Goal: Information Seeking & Learning: Learn about a topic

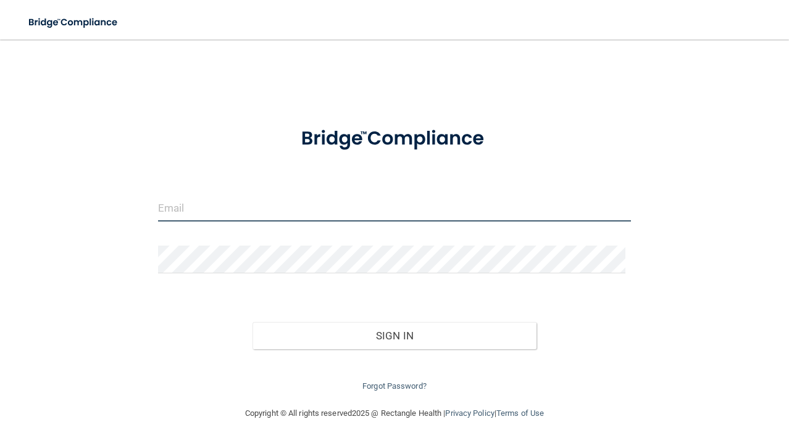
click at [201, 203] on input "email" at bounding box center [394, 208] width 473 height 28
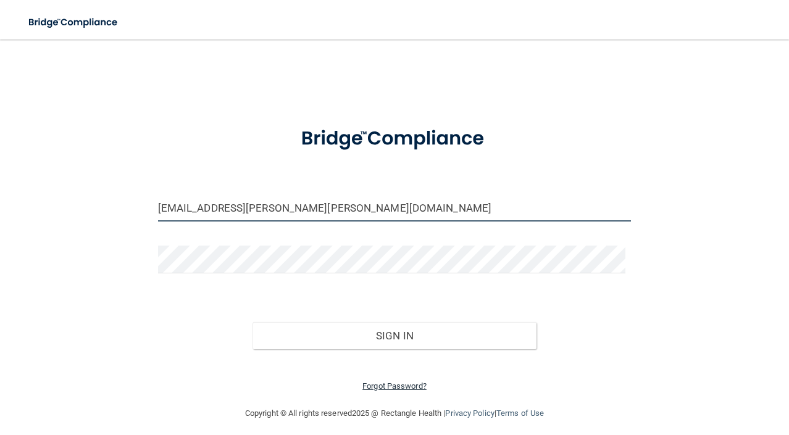
type input "[EMAIL_ADDRESS][PERSON_NAME][PERSON_NAME][DOMAIN_NAME]"
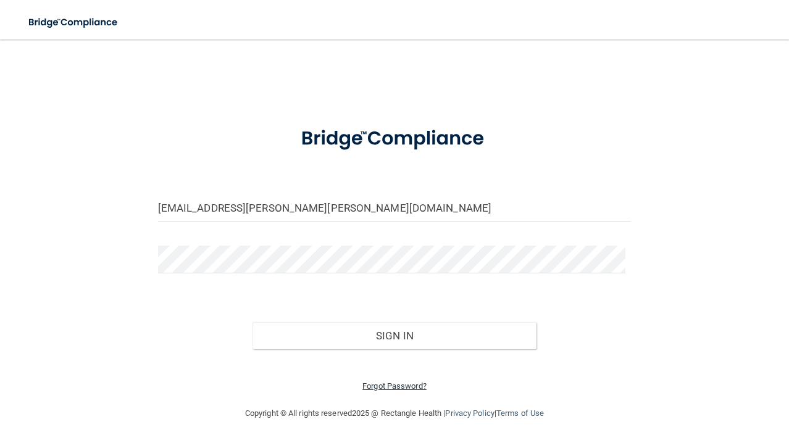
click at [402, 382] on link "Forgot Password?" at bounding box center [394, 386] width 64 height 9
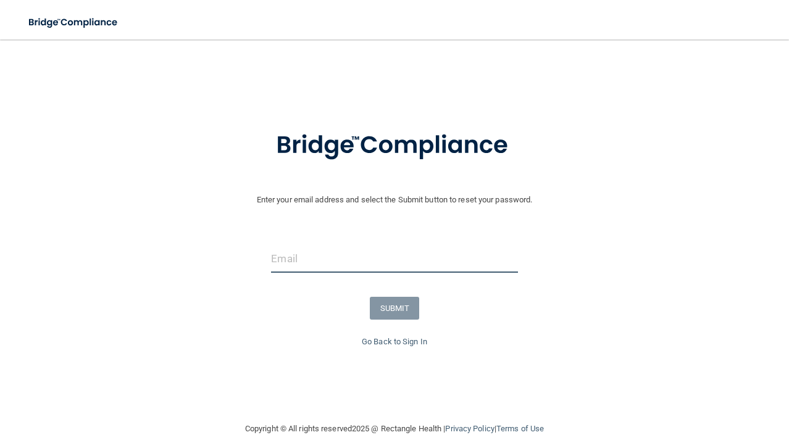
click at [314, 257] on input "email" at bounding box center [394, 259] width 246 height 28
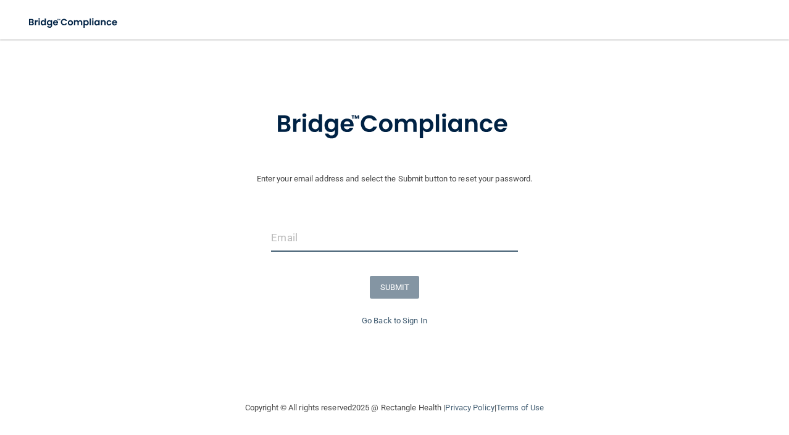
scroll to position [33, 0]
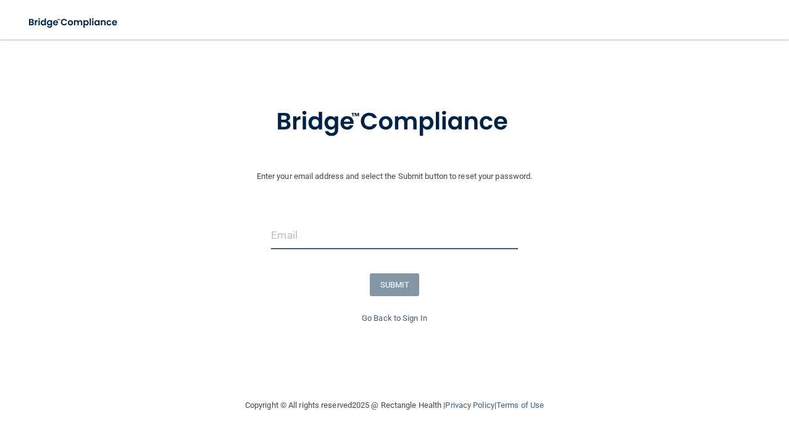
type input "[EMAIL_ADDRESS][PERSON_NAME][PERSON_NAME][DOMAIN_NAME]"
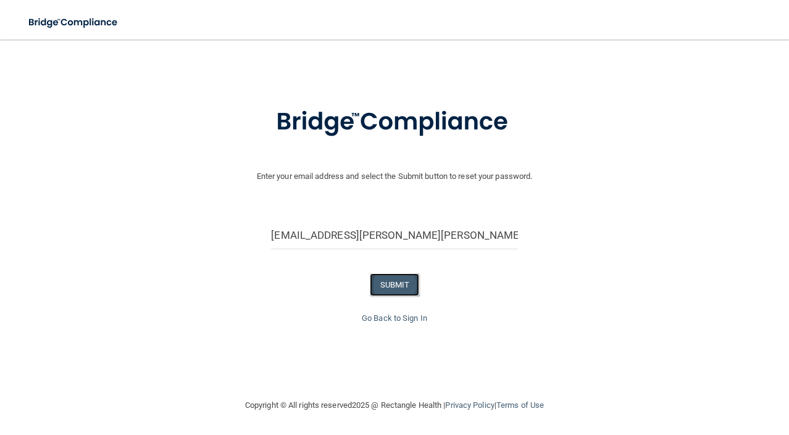
click at [383, 273] on button "SUBMIT" at bounding box center [395, 284] width 50 height 23
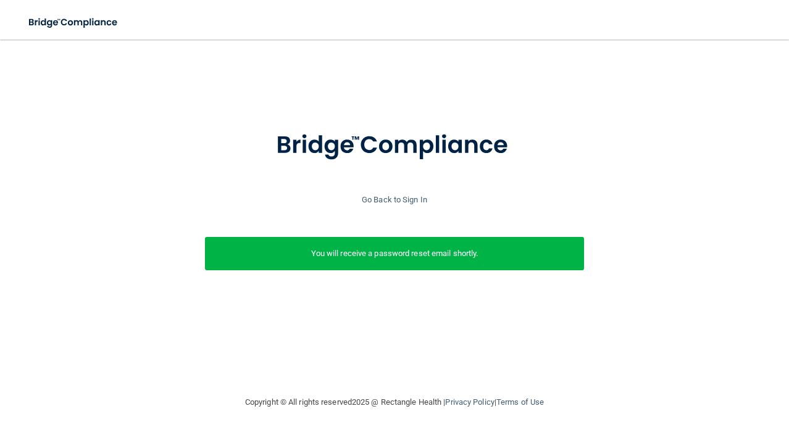
click at [375, 208] on div "Enter your email address and select the Submit button to reset your password. […" at bounding box center [394, 214] width 777 height 201
click at [384, 196] on link "Go Back to Sign In" at bounding box center [394, 199] width 65 height 9
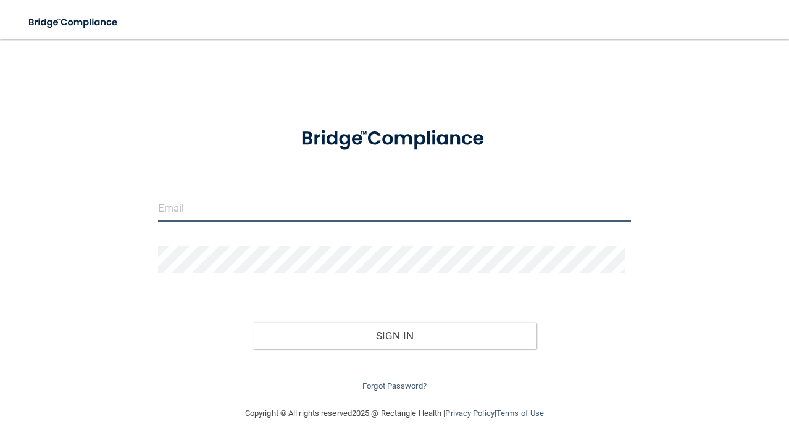
click at [172, 214] on input "email" at bounding box center [394, 208] width 473 height 28
type input "[EMAIL_ADDRESS][PERSON_NAME][PERSON_NAME][DOMAIN_NAME]"
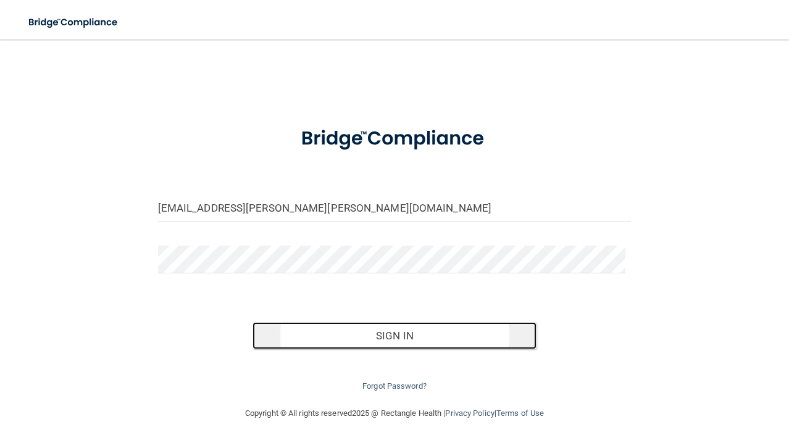
click at [344, 330] on button "Sign In" at bounding box center [394, 335] width 284 height 27
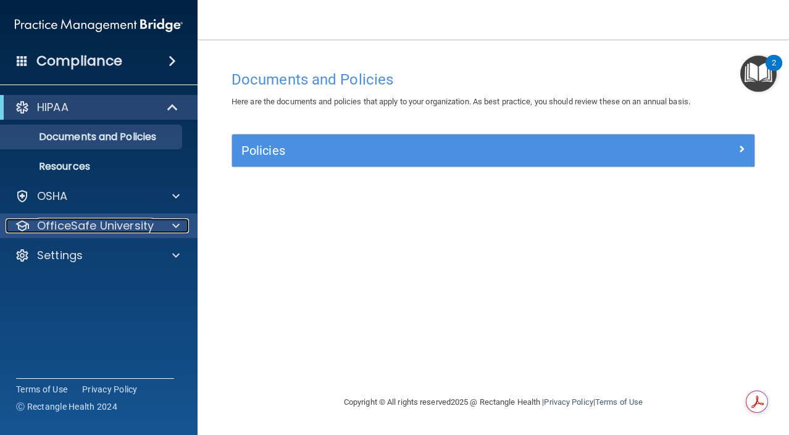
click at [169, 222] on div at bounding box center [174, 226] width 31 height 15
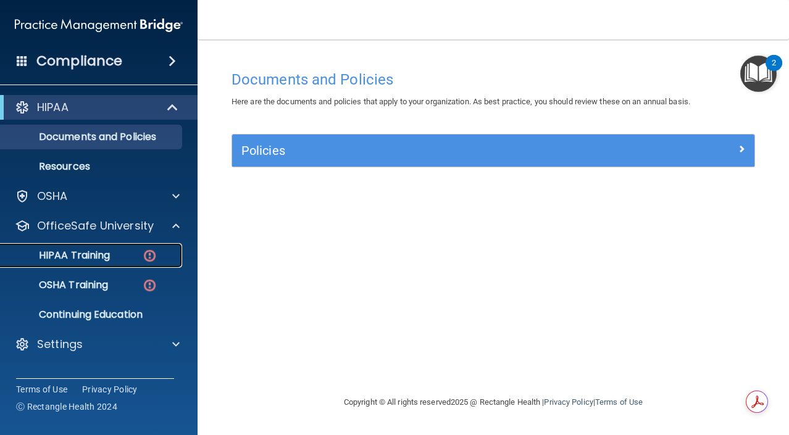
click at [157, 249] on img at bounding box center [149, 255] width 15 height 15
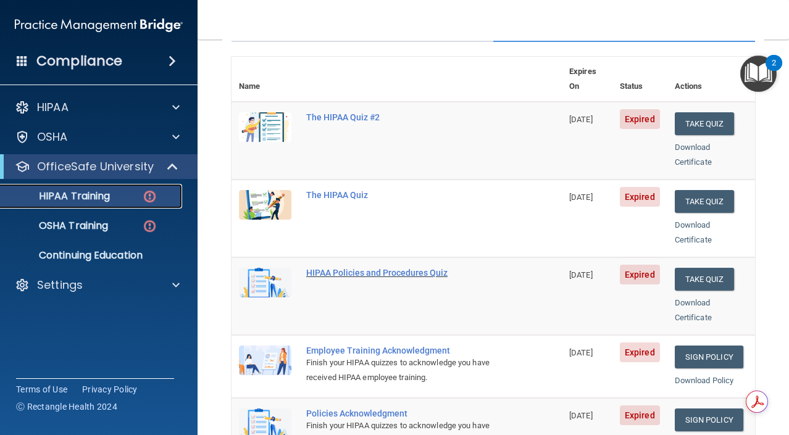
scroll to position [62, 0]
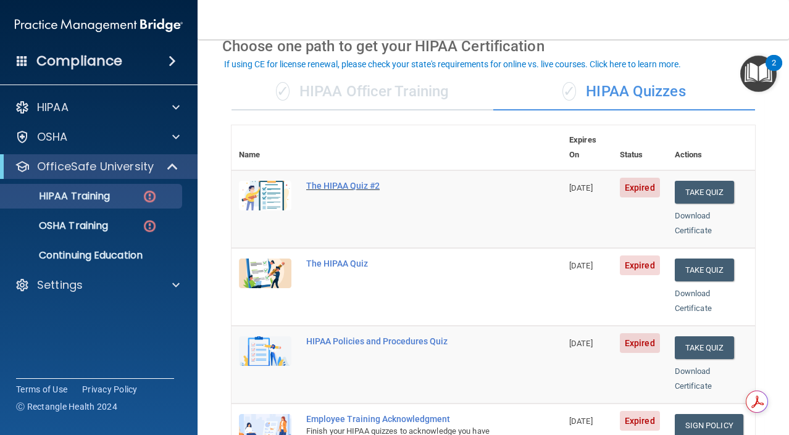
click at [365, 181] on div "The HIPAA Quiz #2" at bounding box center [403, 186] width 194 height 10
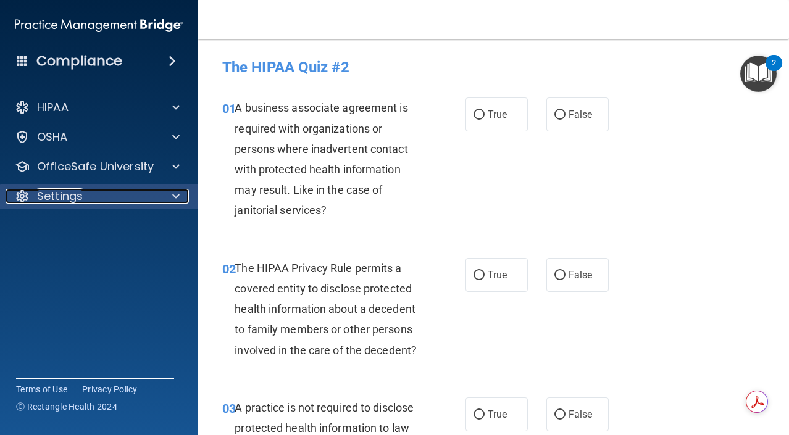
click at [157, 197] on div "Settings" at bounding box center [82, 196] width 153 height 15
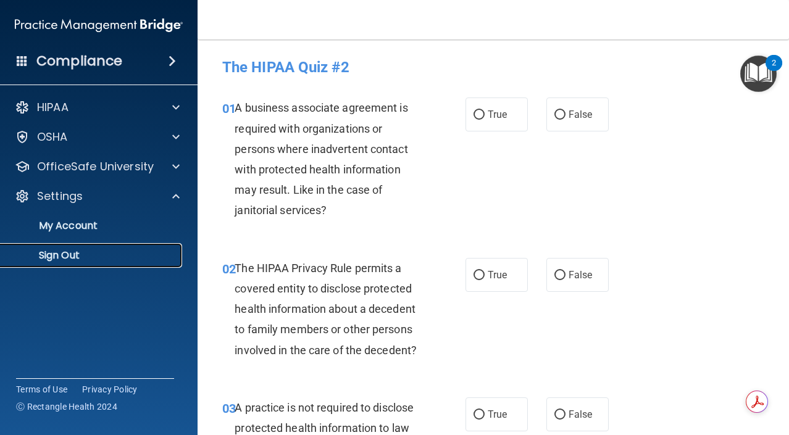
click at [84, 252] on p "Sign Out" at bounding box center [92, 255] width 169 height 12
